Goal: Task Accomplishment & Management: Complete application form

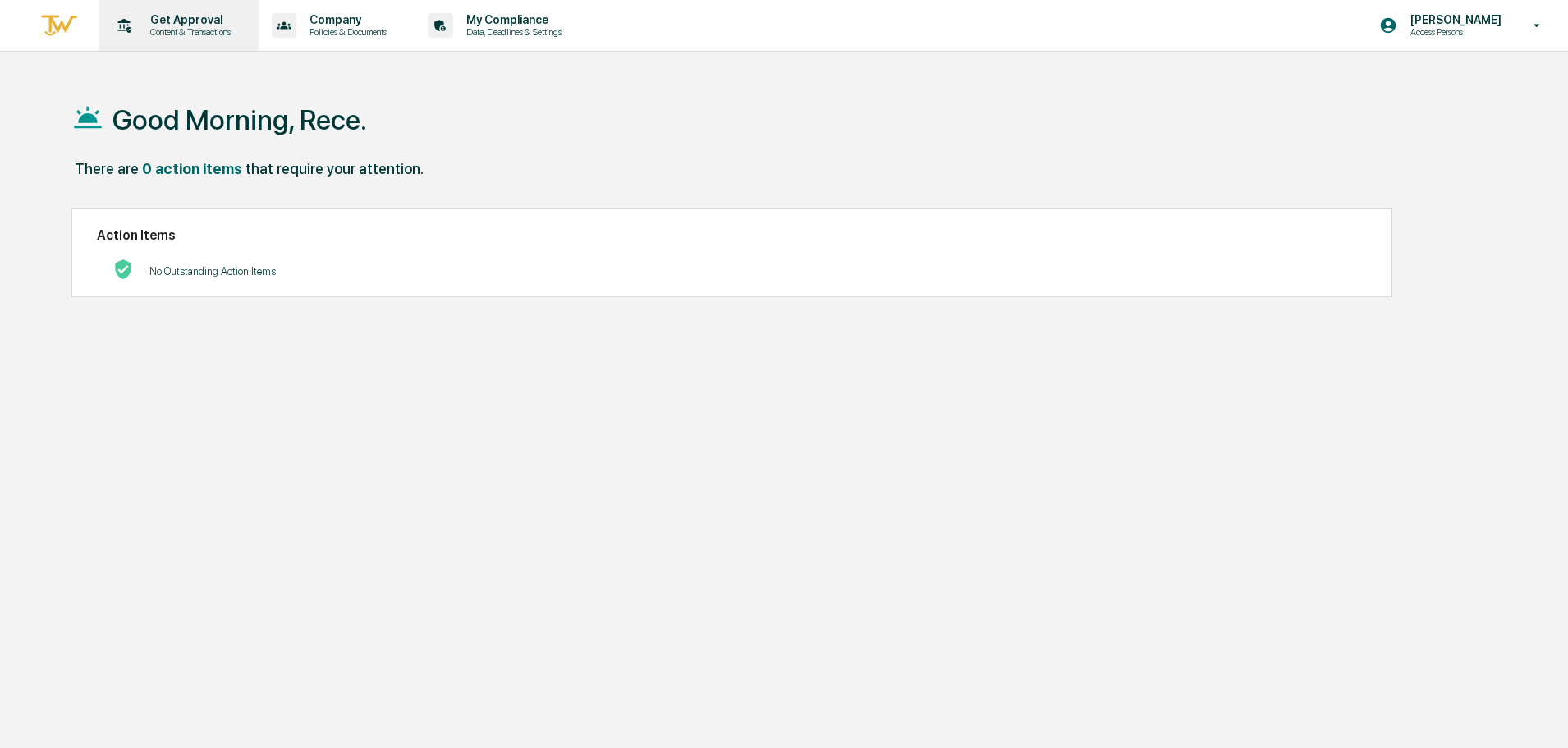
click at [123, 21] on icon at bounding box center [125, 25] width 14 height 15
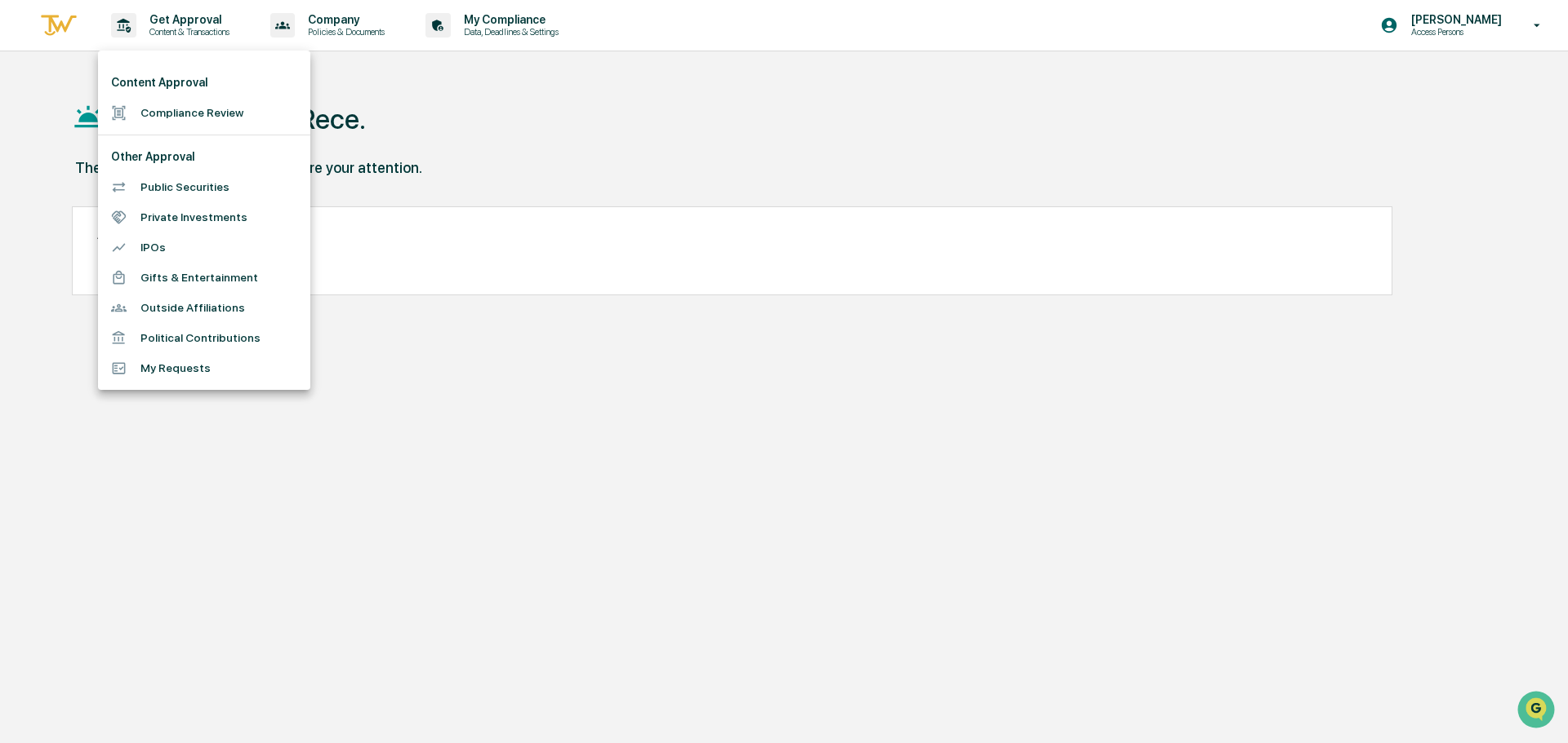
click at [223, 126] on li "Compliance Review" at bounding box center [204, 113] width 212 height 30
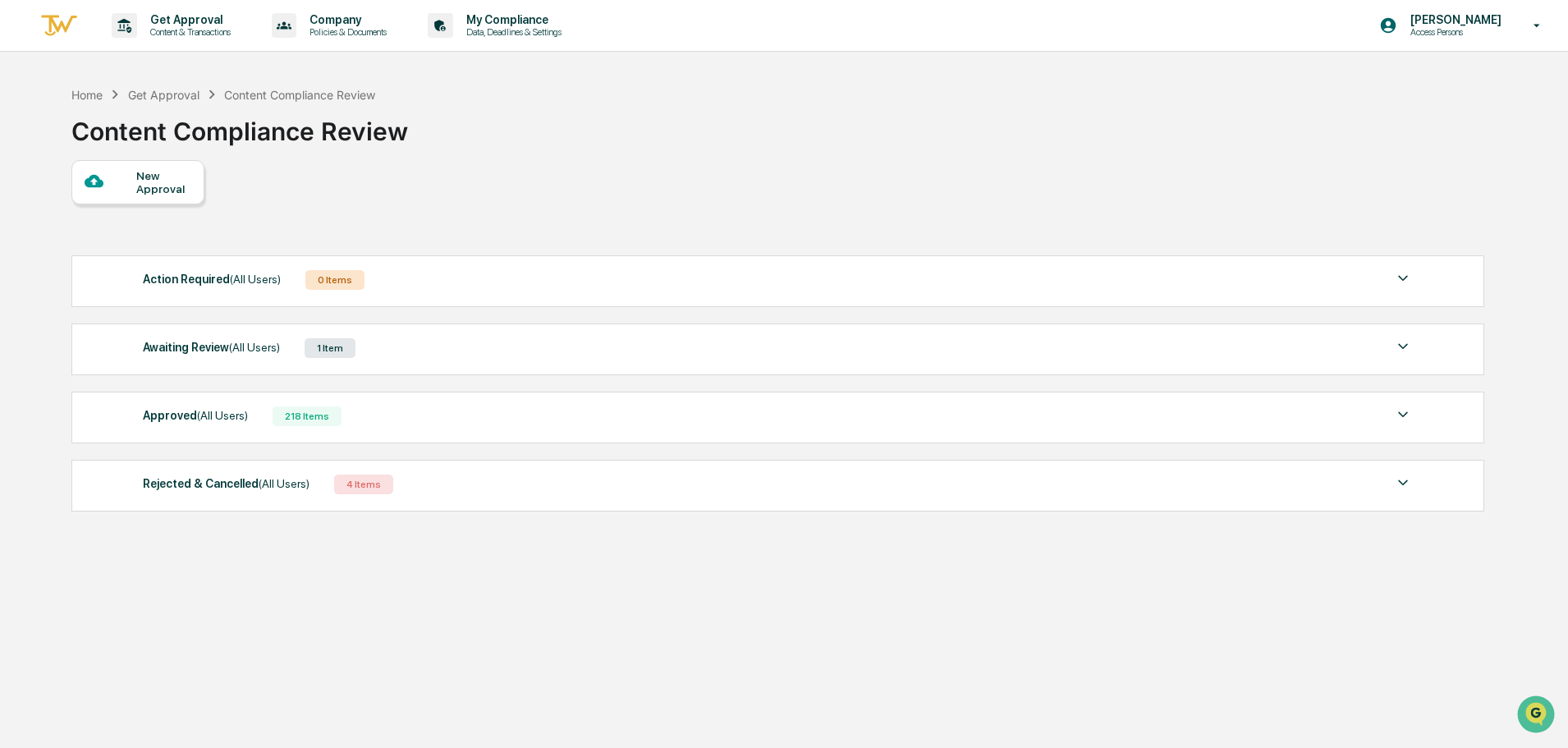
click at [379, 345] on div "Awaiting Review (All Users) 1 Item" at bounding box center [778, 348] width 1271 height 23
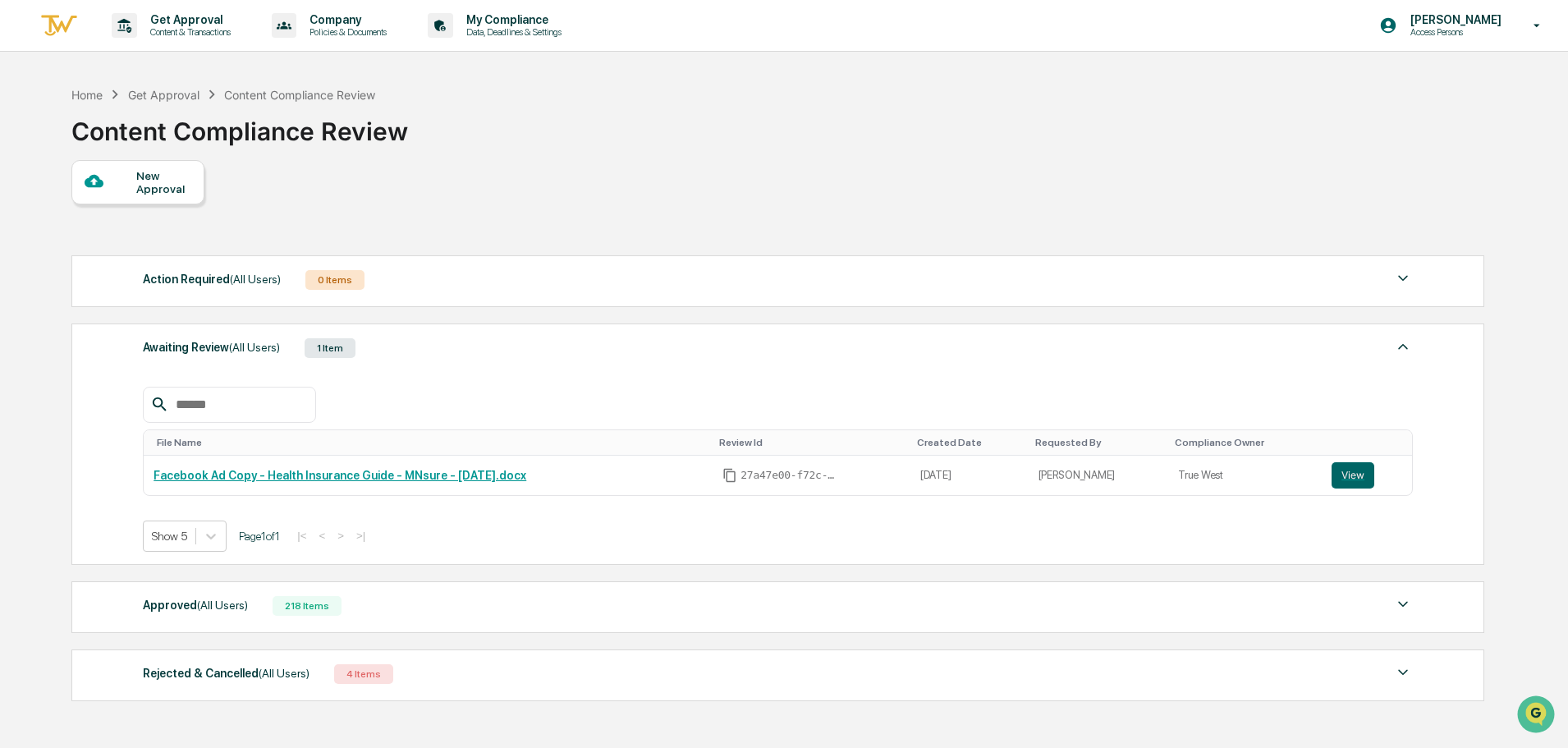
click at [379, 345] on div "Awaiting Review (All Users) 1 Item" at bounding box center [778, 348] width 1271 height 23
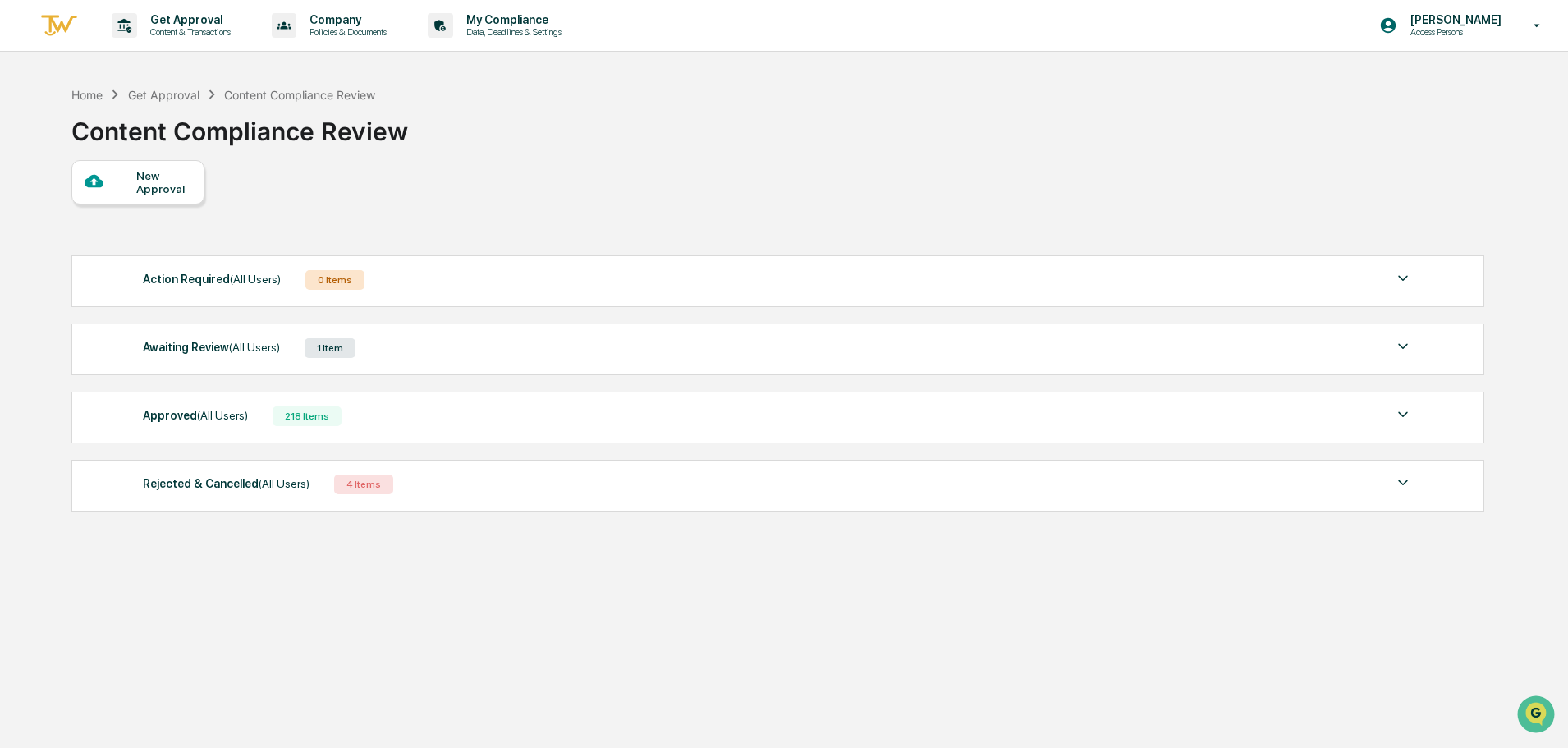
click at [180, 189] on div "New Approval" at bounding box center [164, 182] width 55 height 26
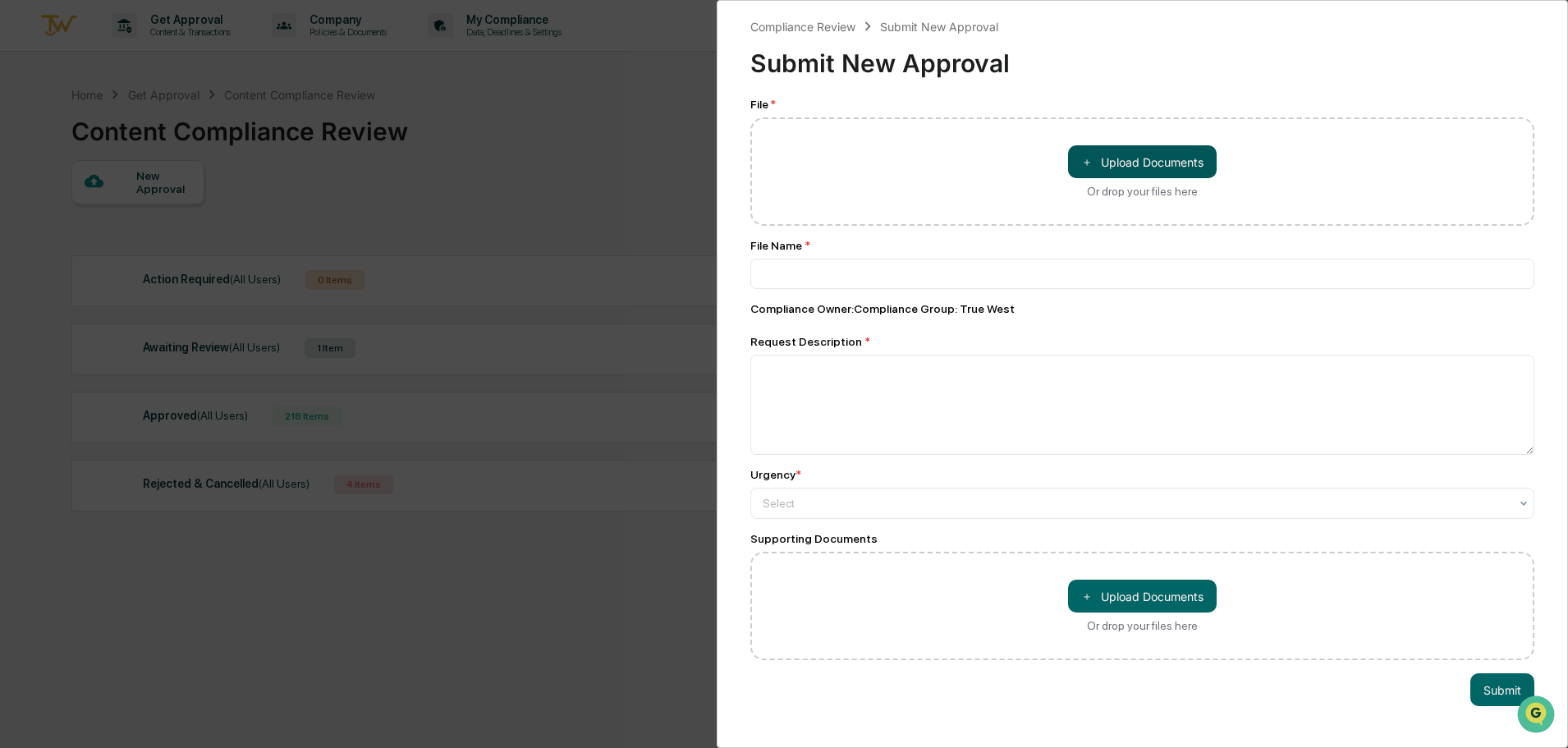
click at [1081, 165] on span "＋" at bounding box center [1087, 163] width 12 height 16
type input "**********"
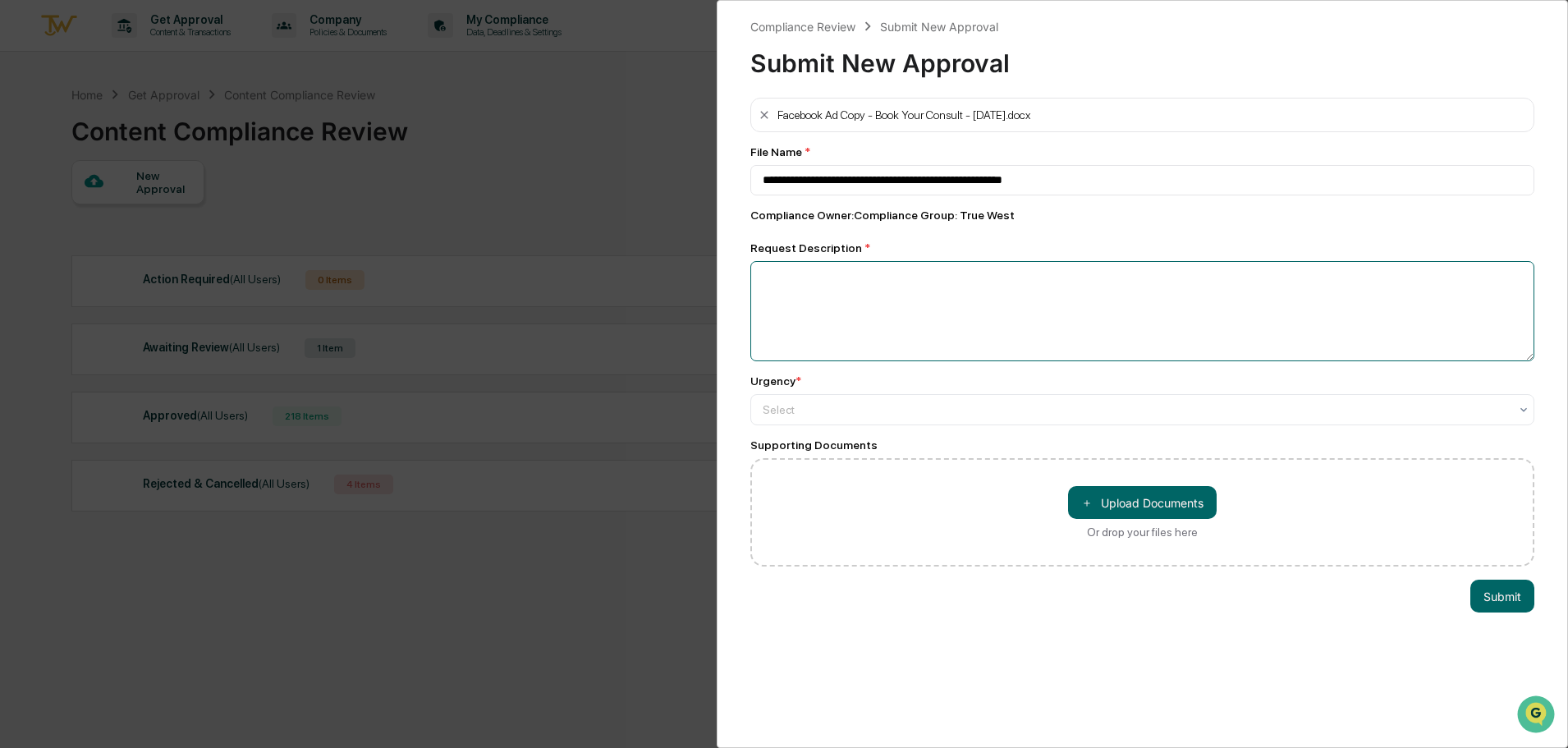
click at [892, 286] on textarea at bounding box center [1143, 312] width 784 height 100
type textarea "*"
type textarea "**********"
click at [887, 400] on div "Select" at bounding box center [1136, 409] width 763 height 23
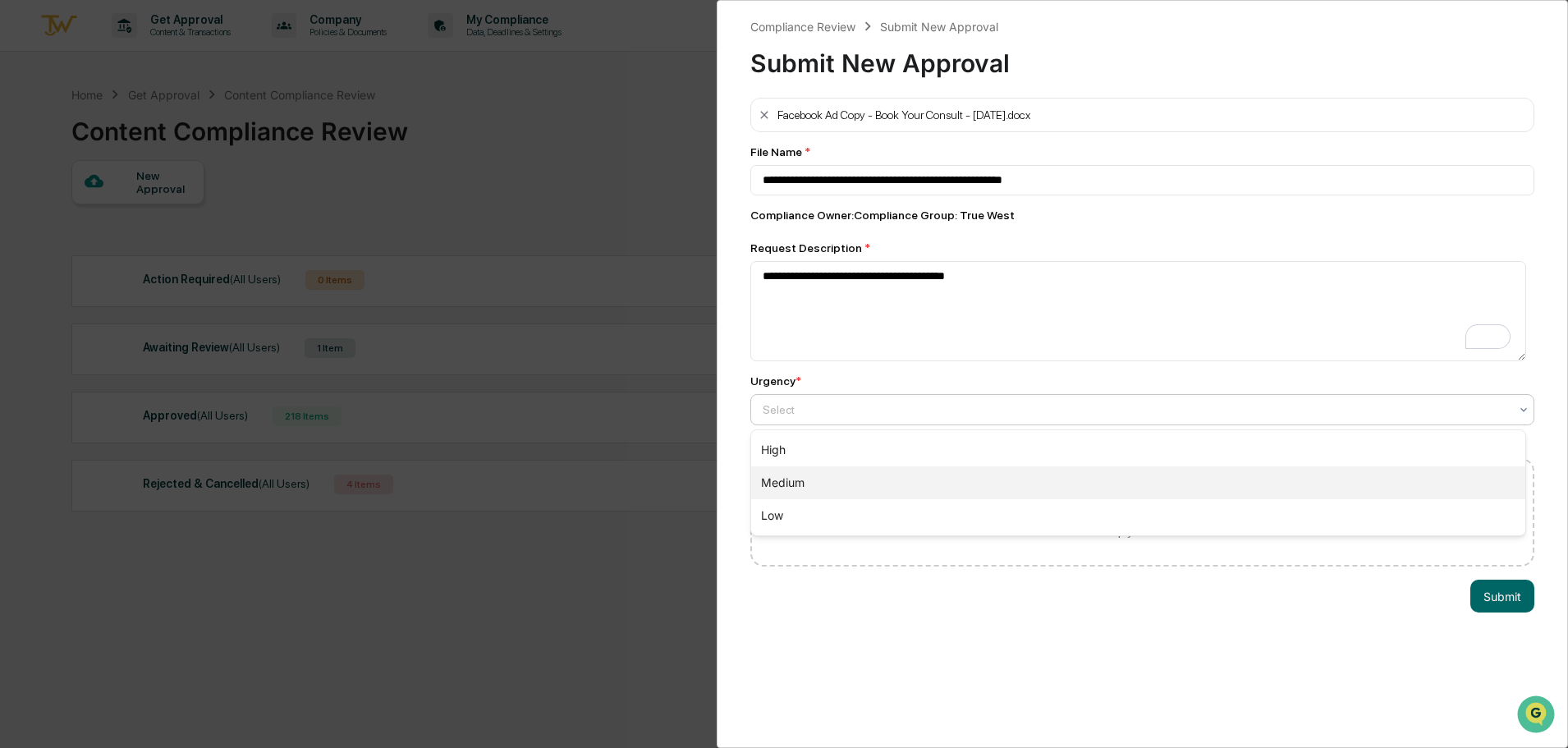
click at [873, 475] on div "Medium" at bounding box center [1139, 482] width 775 height 33
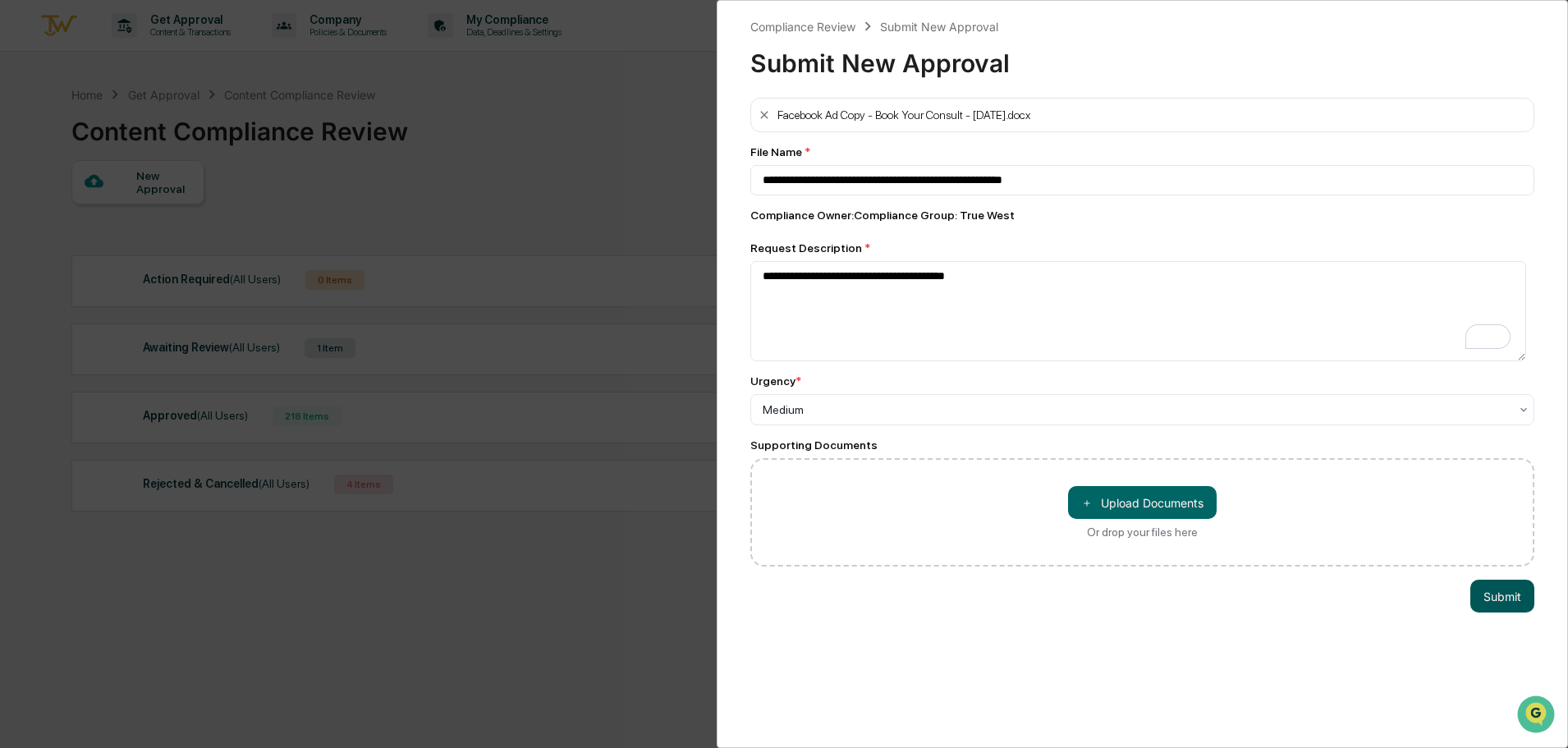
click at [1483, 603] on button "Submit" at bounding box center [1502, 596] width 64 height 33
